Goal: Task Accomplishment & Management: Use online tool/utility

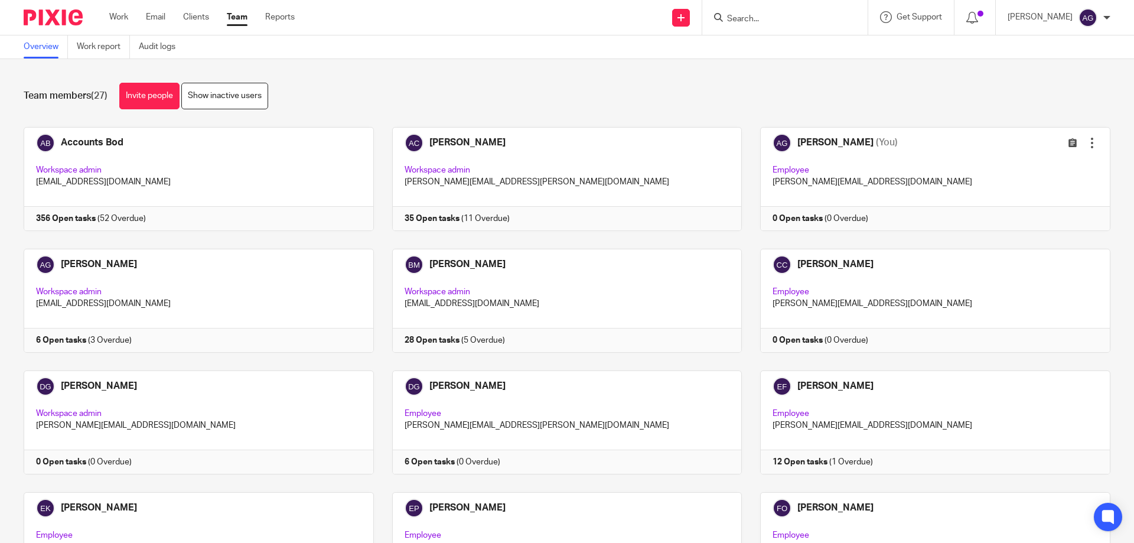
click at [761, 14] on input "Search" at bounding box center [779, 19] width 106 height 11
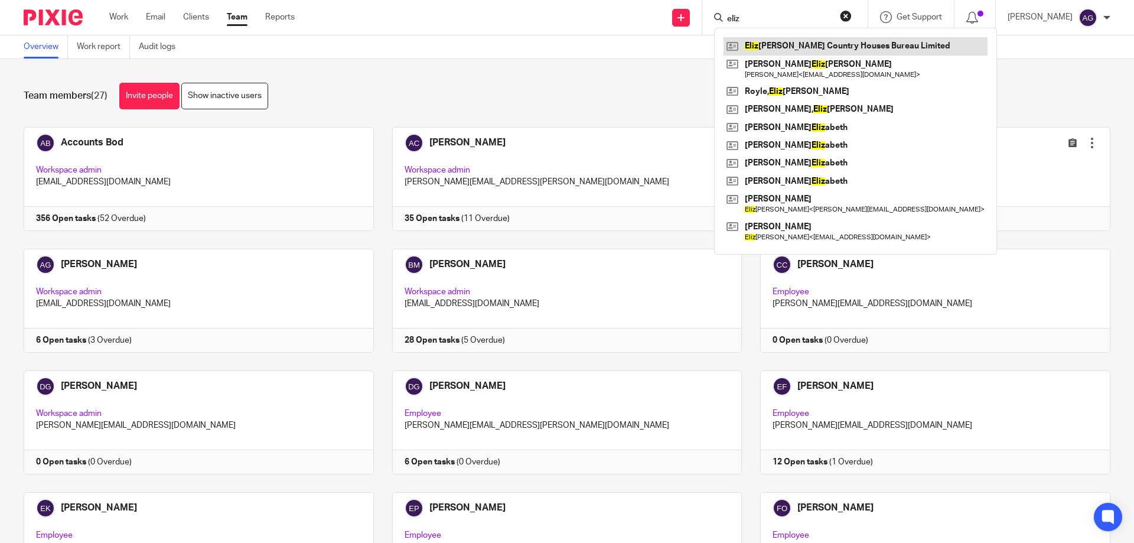
type input "eliz"
click at [806, 39] on link at bounding box center [856, 46] width 264 height 18
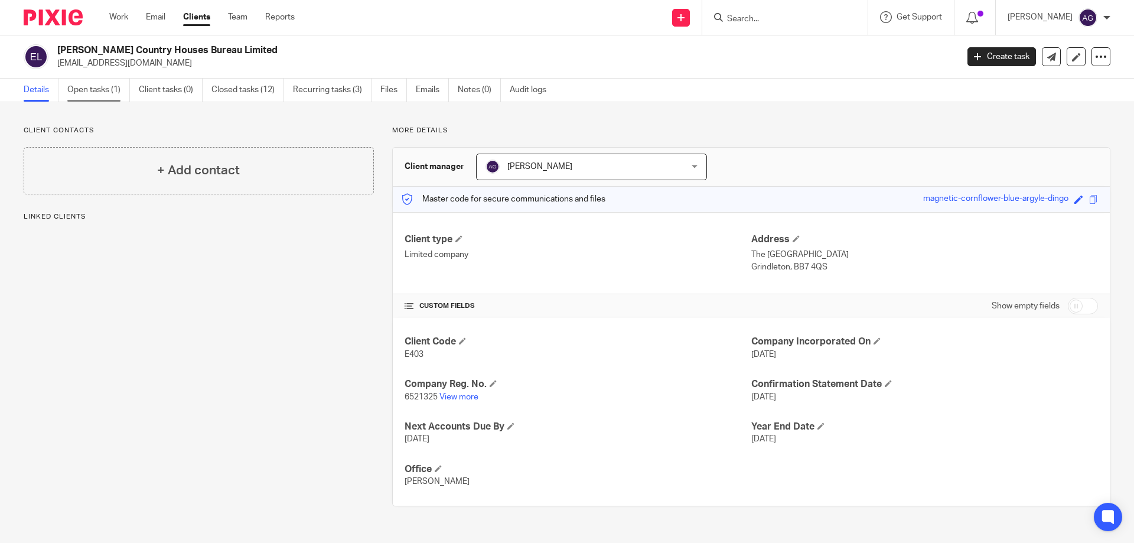
click at [102, 83] on link "Open tasks (1)" at bounding box center [98, 90] width 63 height 23
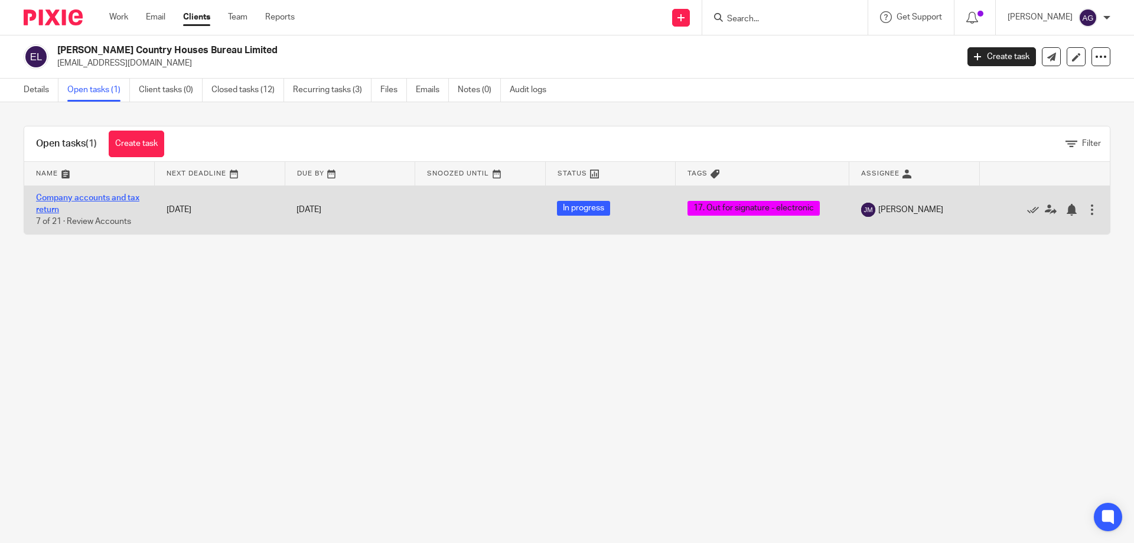
click at [63, 196] on link "Company accounts and tax return" at bounding box center [87, 204] width 103 height 20
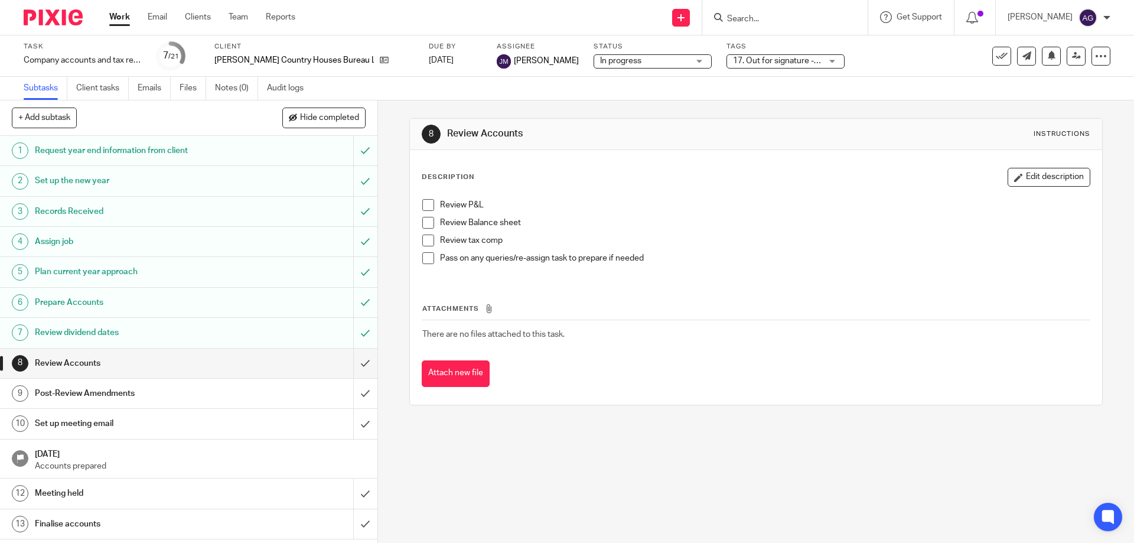
click at [737, 59] on span "17. Out for signature - electronic" at bounding box center [793, 61] width 120 height 8
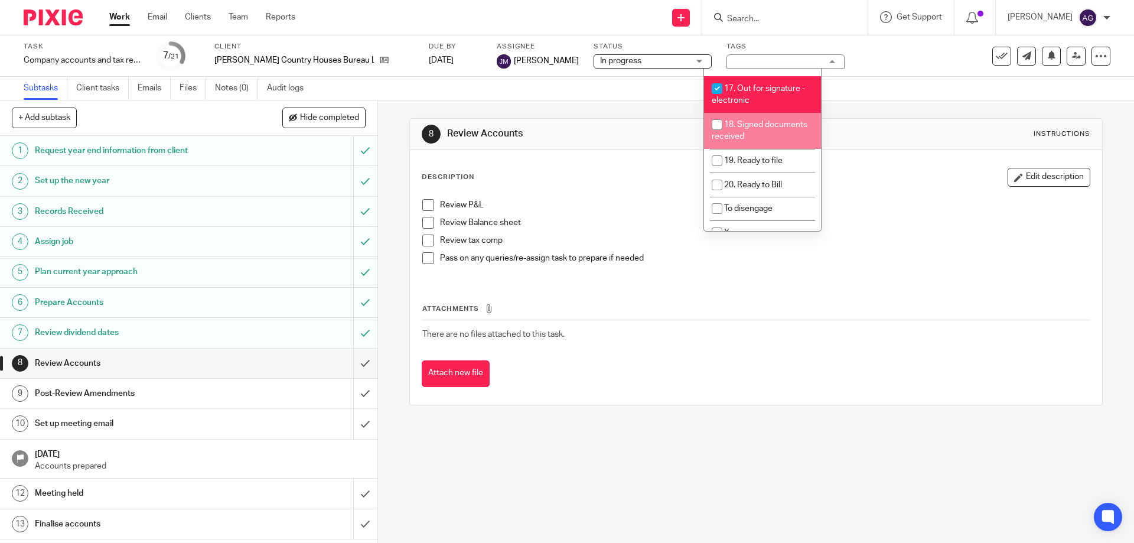
scroll to position [413, 0]
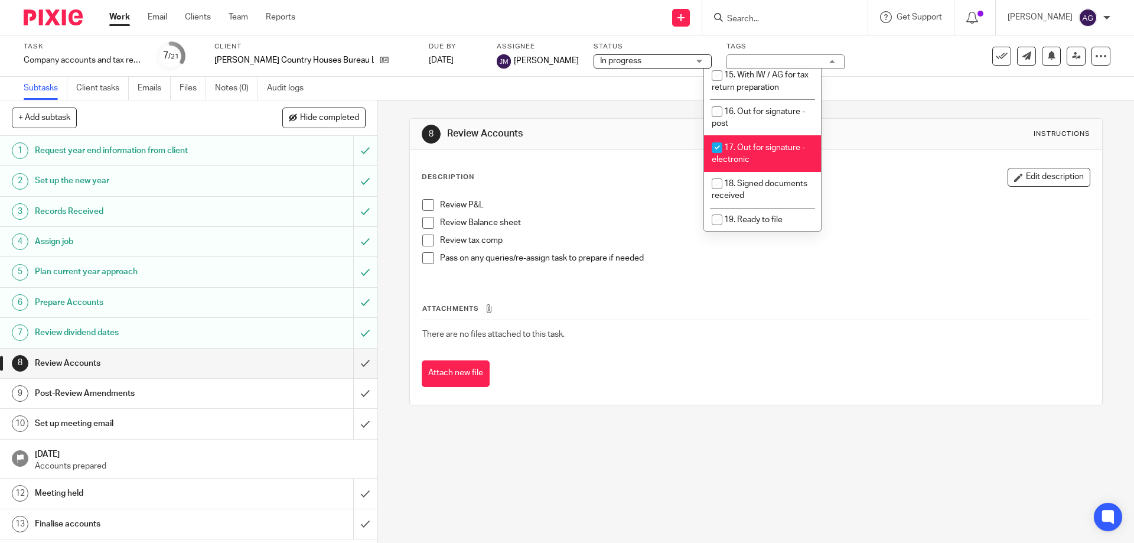
click at [744, 144] on span "17. Out for signature - electronic" at bounding box center [758, 154] width 93 height 21
checkbox input "false"
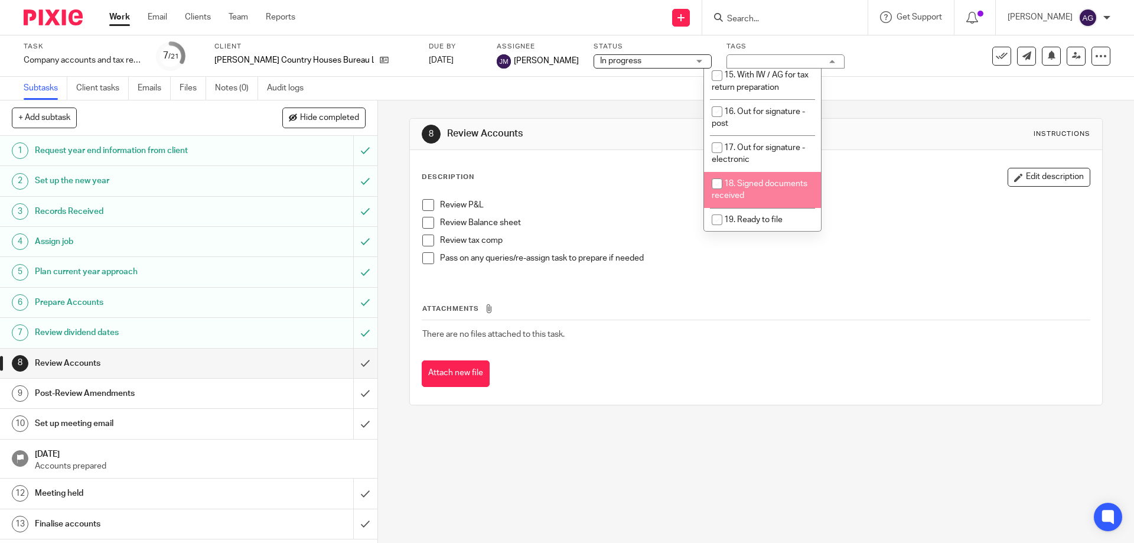
click at [739, 172] on li "18. Signed documents received" at bounding box center [762, 190] width 117 height 36
checkbox input "true"
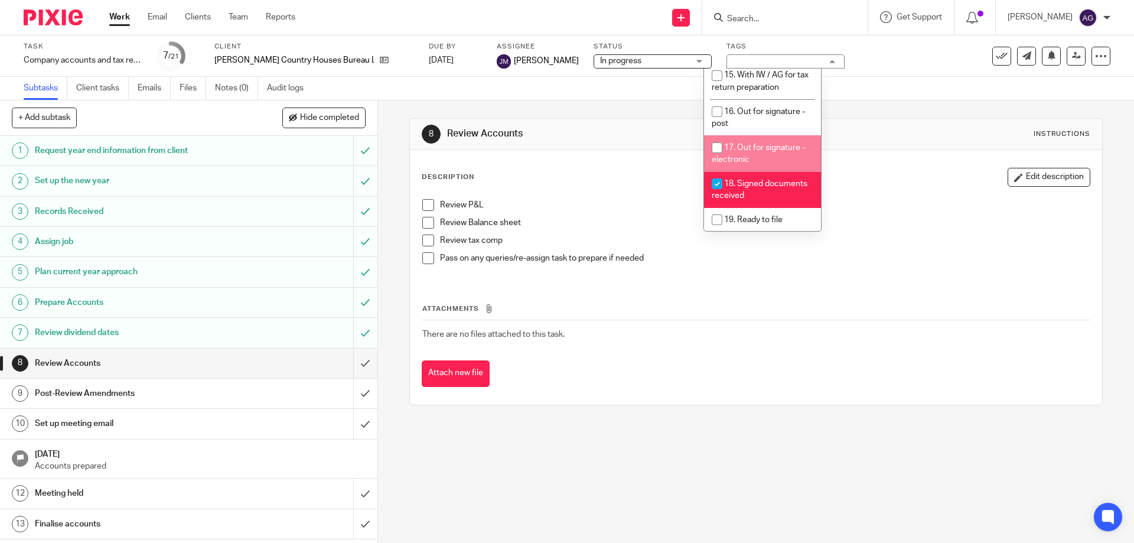
click at [921, 93] on div "Subtasks Client tasks Emails Files Notes (0) Audit logs" at bounding box center [567, 89] width 1134 height 24
